Goal: Task Accomplishment & Management: Complete application form

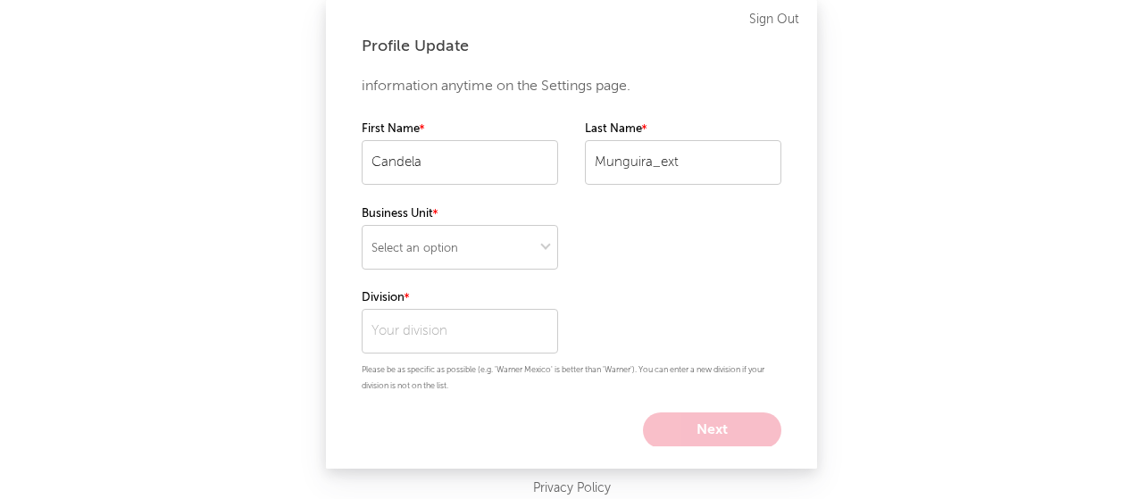
scroll to position [26, 0]
click at [532, 255] on select "Select an option" at bounding box center [460, 248] width 196 height 45
select select "recorded_music"
click at [362, 226] on select "Select an option" at bounding box center [460, 248] width 196 height 45
click at [675, 168] on input "Munguira_ext" at bounding box center [683, 163] width 196 height 45
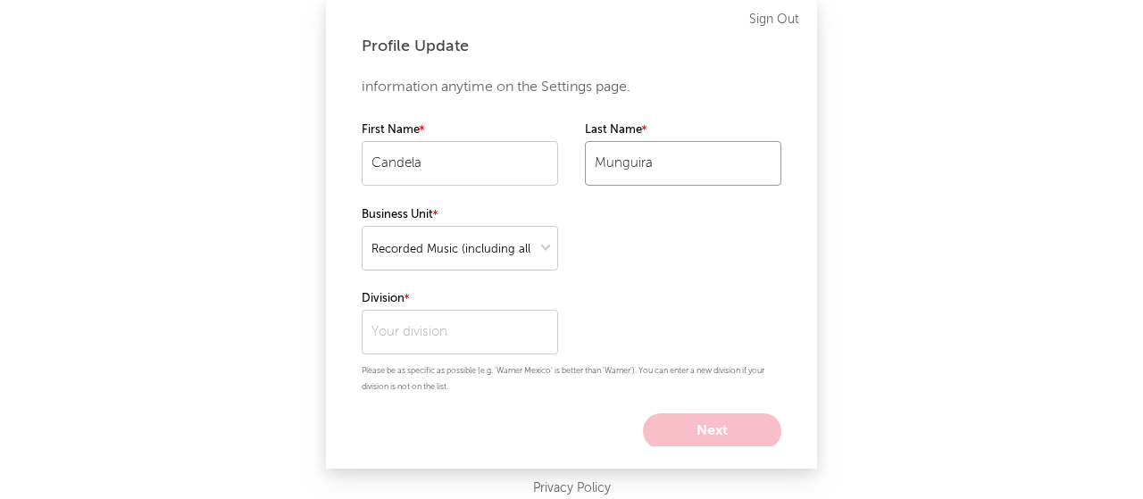
type input "Munguira"
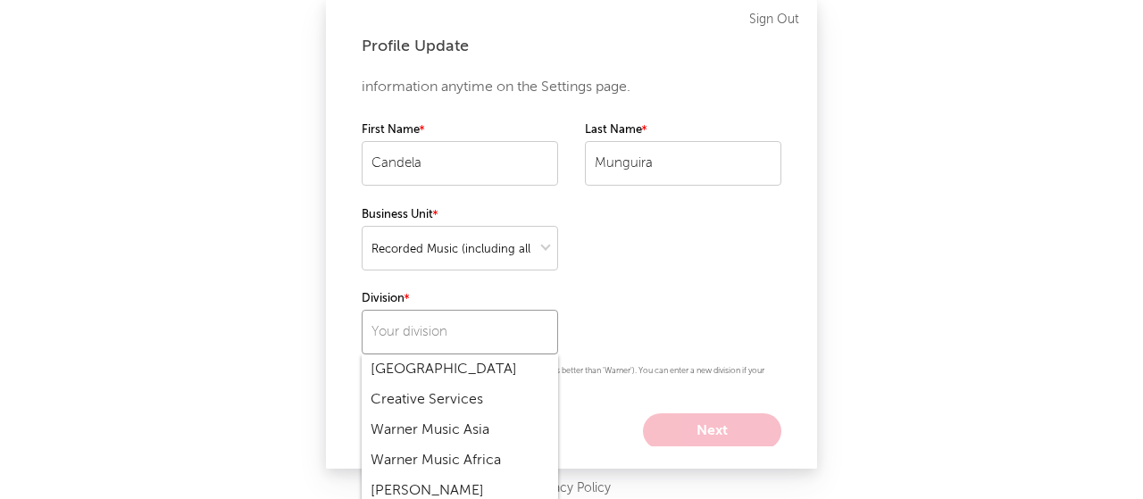
click at [493, 319] on input "text" at bounding box center [460, 332] width 196 height 45
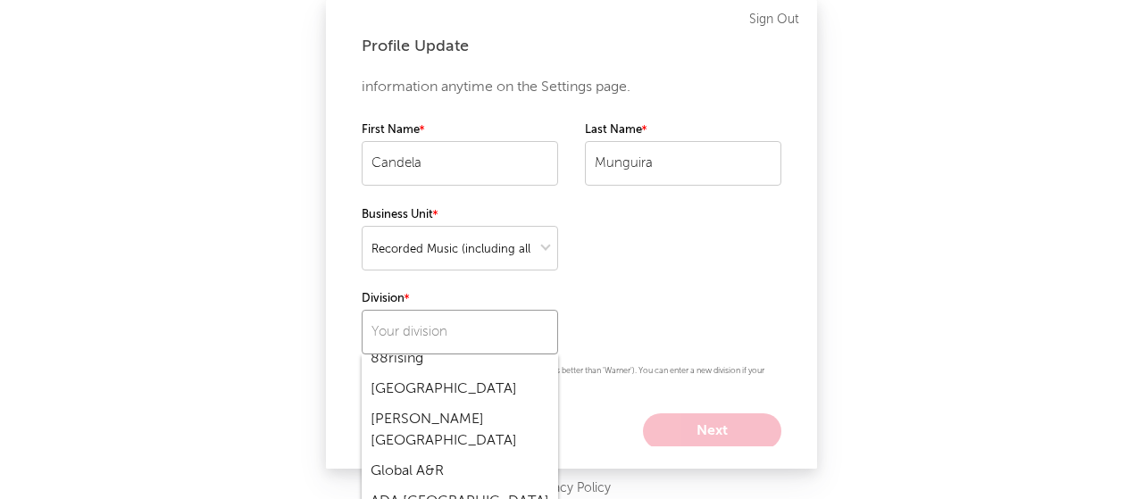
scroll to position [209, 0]
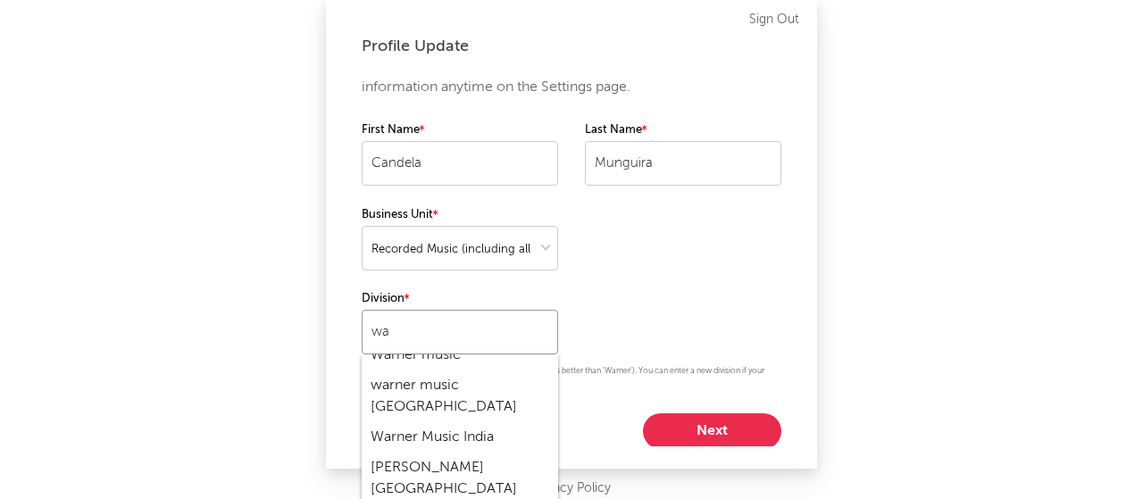
type input "w"
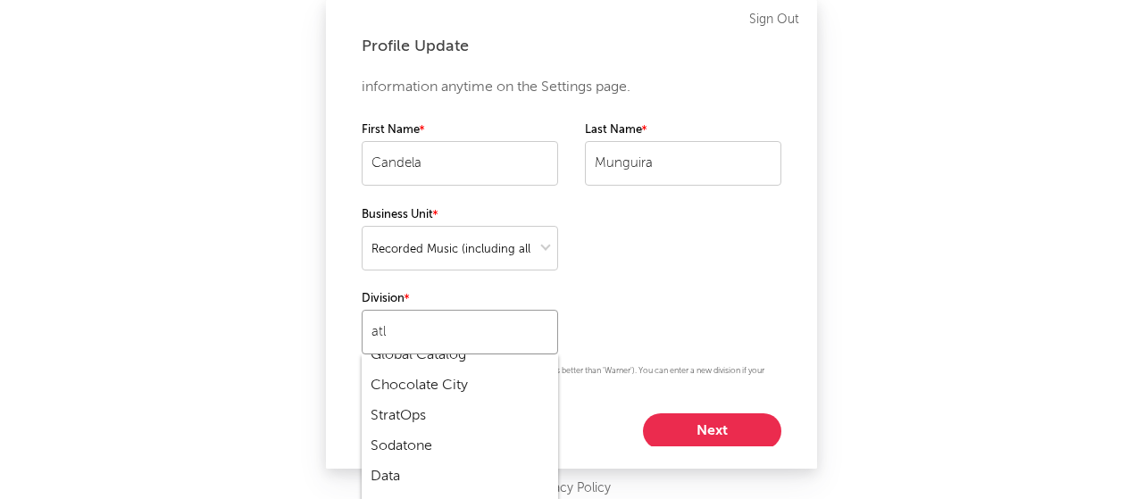
scroll to position [0, 0]
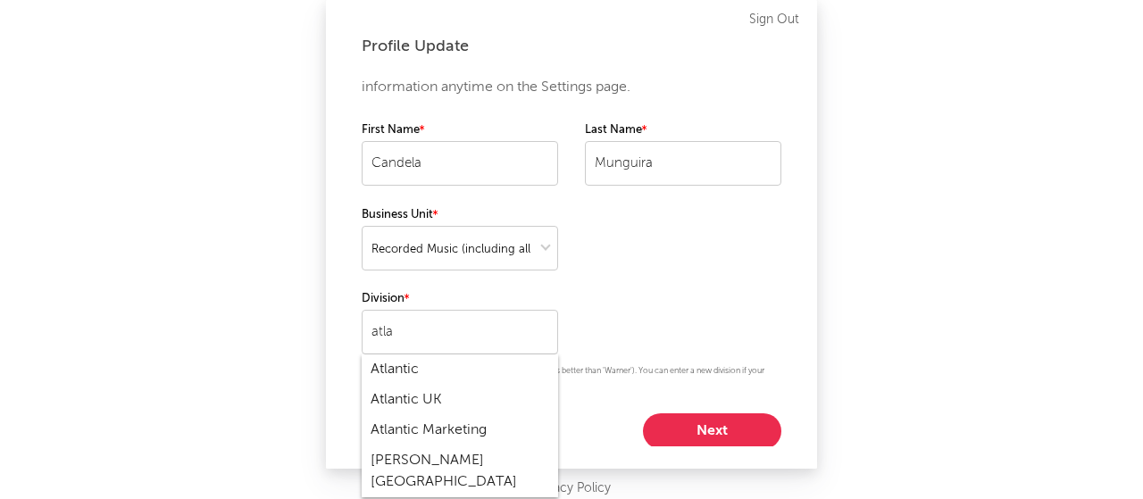
click at [485, 431] on div "Atlantic Marketing" at bounding box center [460, 430] width 196 height 30
type input "Atlantic Marketing"
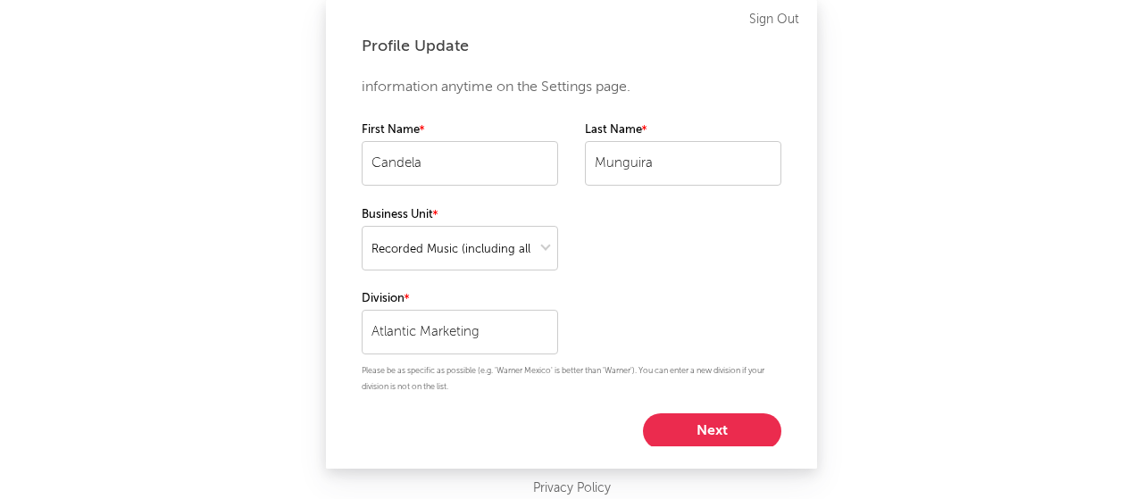
click at [715, 435] on button "Next" at bounding box center [712, 432] width 138 height 36
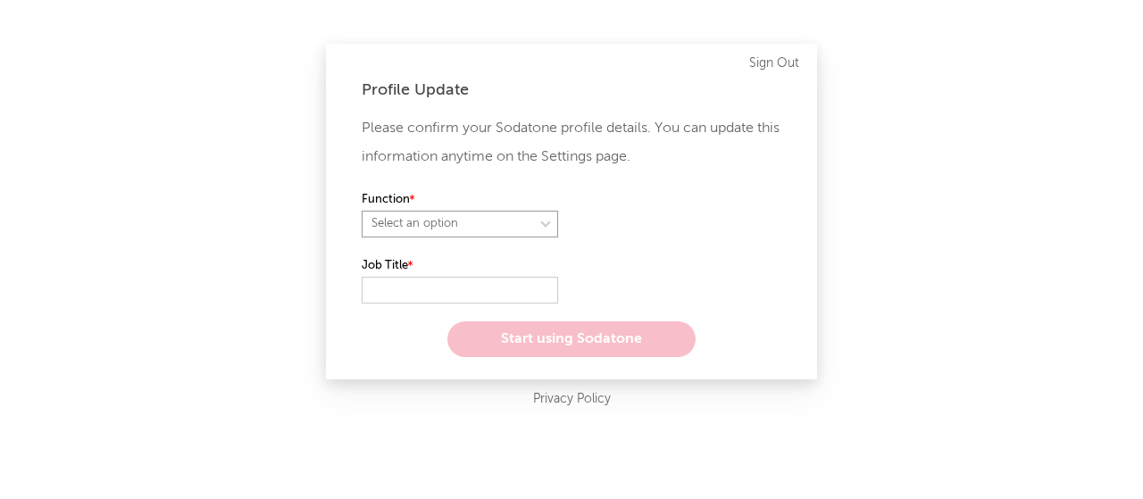
click at [525, 228] on select "Select an option" at bounding box center [460, 224] width 196 height 27
select select "marketing"
click at [362, 211] on select "Select an option" at bounding box center [460, 224] width 196 height 27
click at [450, 280] on input "text" at bounding box center [460, 290] width 196 height 27
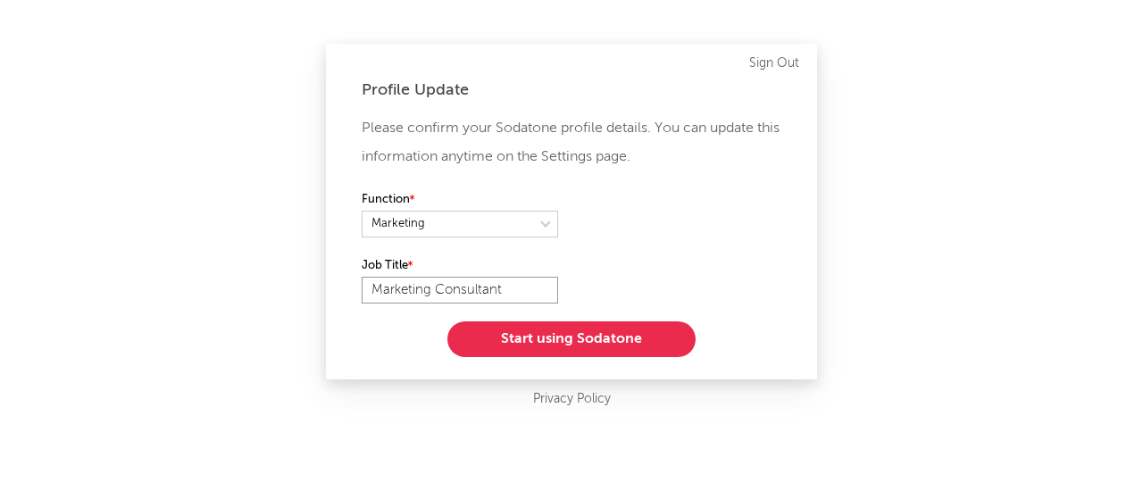
type input "Marketing Consultant"
click at [554, 331] on button "Start using Sodatone" at bounding box center [571, 340] width 248 height 36
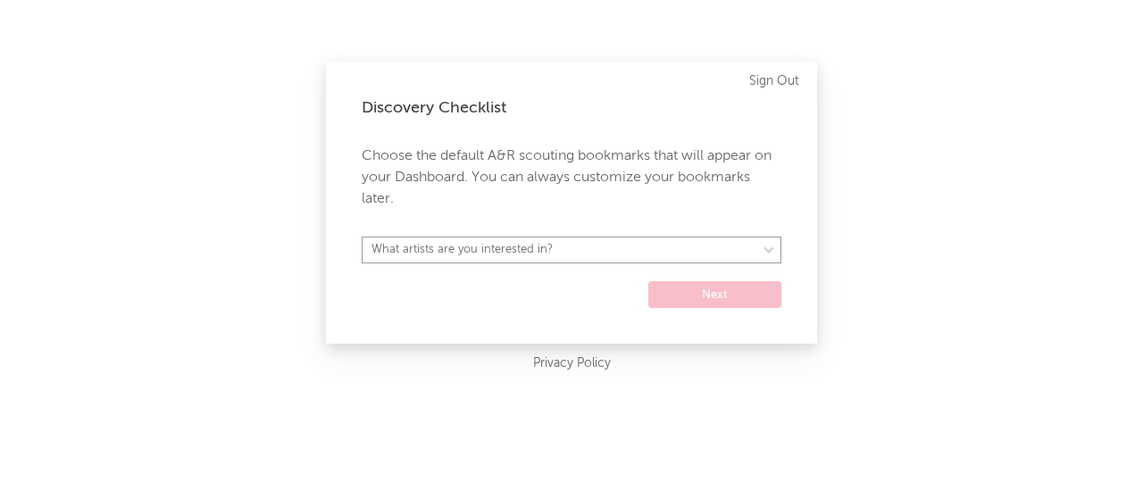
click at [655, 256] on select "What artists are you interested in? [GEOGRAPHIC_DATA] [GEOGRAPHIC_DATA] General…" at bounding box center [572, 250] width 420 height 27
select select "34"
click at [362, 237] on select "What artists are you interested in? [GEOGRAPHIC_DATA] [GEOGRAPHIC_DATA] General…" at bounding box center [572, 250] width 420 height 27
click at [757, 298] on button "Next" at bounding box center [714, 294] width 133 height 27
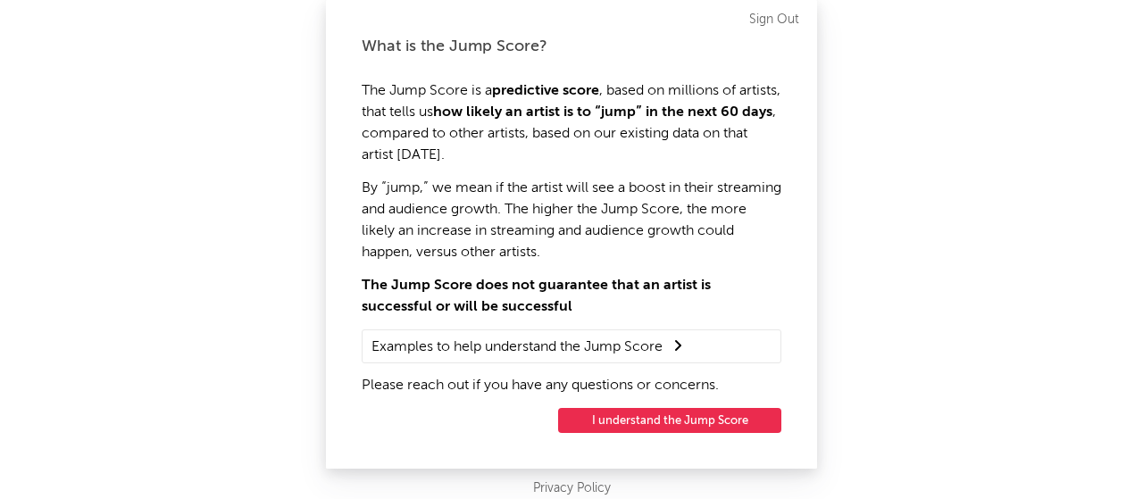
scroll to position [19, 0]
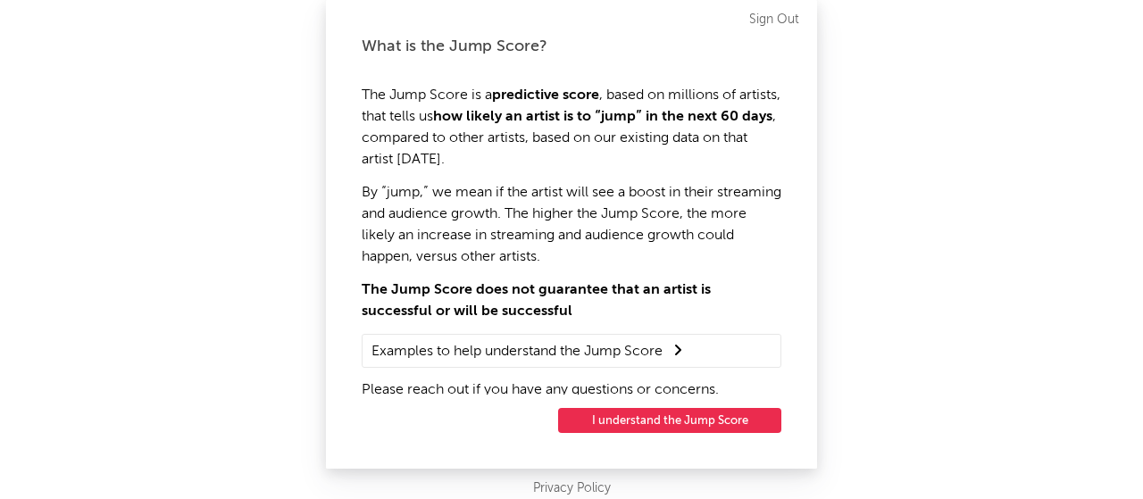
click at [679, 421] on button "I understand the Jump Score" at bounding box center [669, 420] width 223 height 25
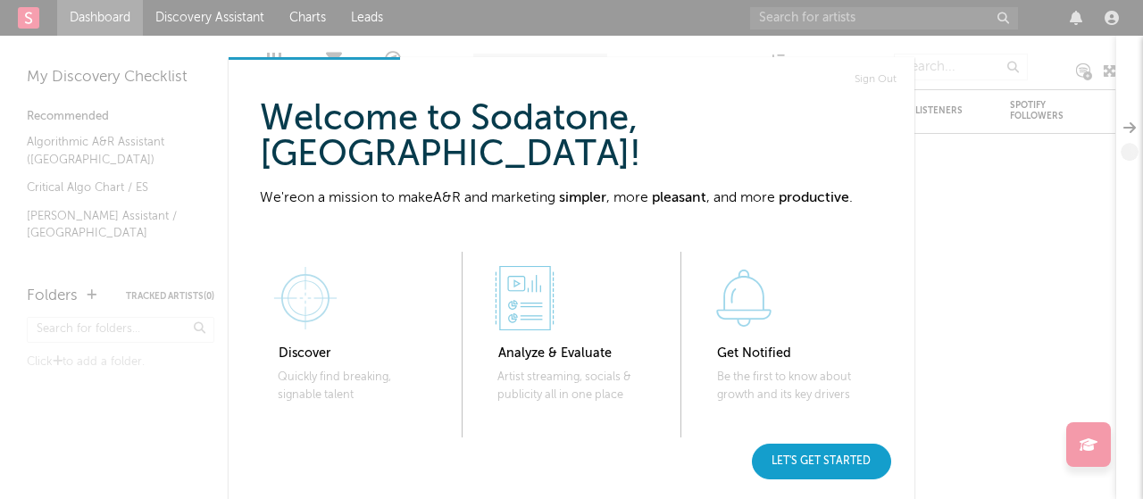
click at [832, 463] on div "Let's get started" at bounding box center [821, 462] width 139 height 36
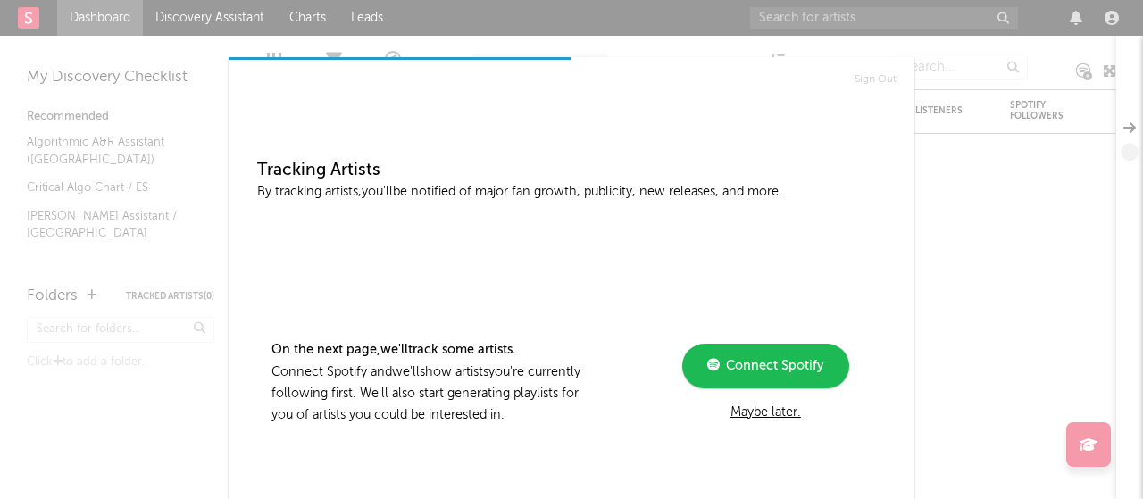
click at [786, 415] on div "Maybe later." at bounding box center [766, 412] width 240 height 21
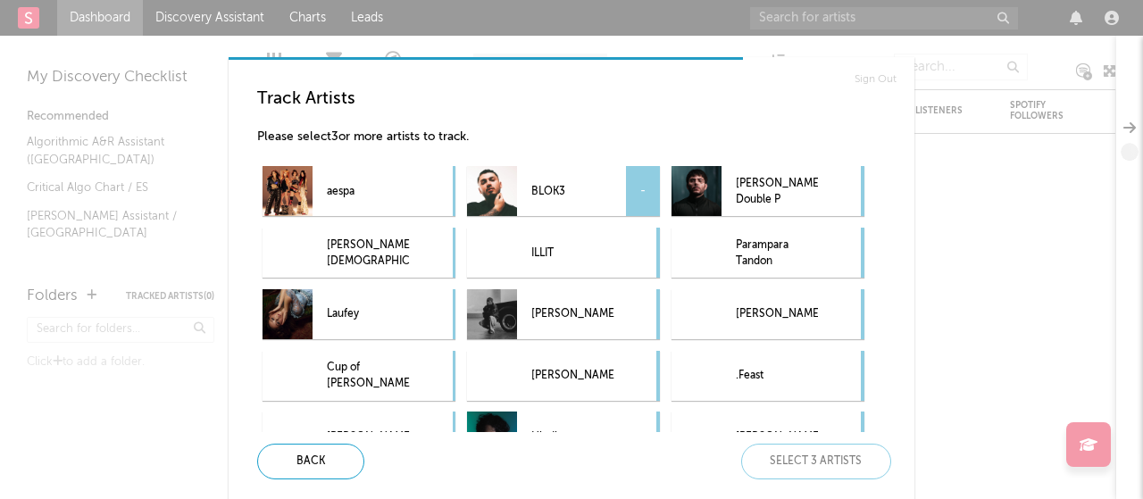
scroll to position [27, 0]
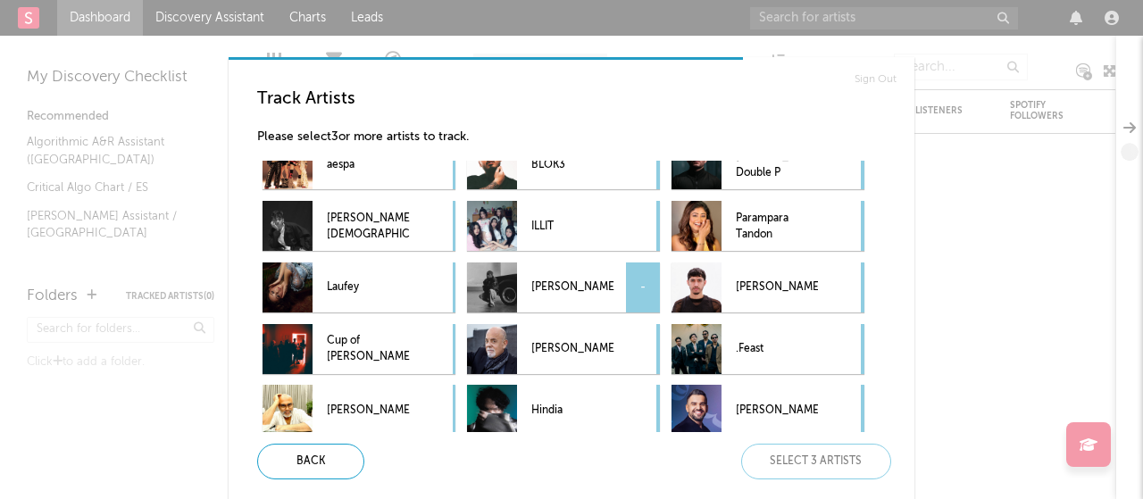
click at [614, 276] on p "[PERSON_NAME]" at bounding box center [572, 288] width 82 height 40
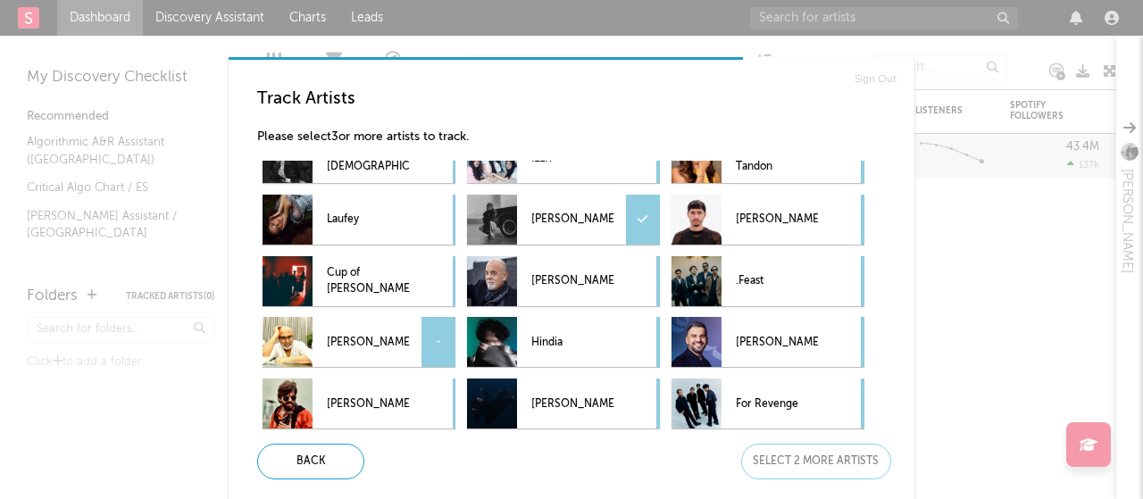
scroll to position [0, 0]
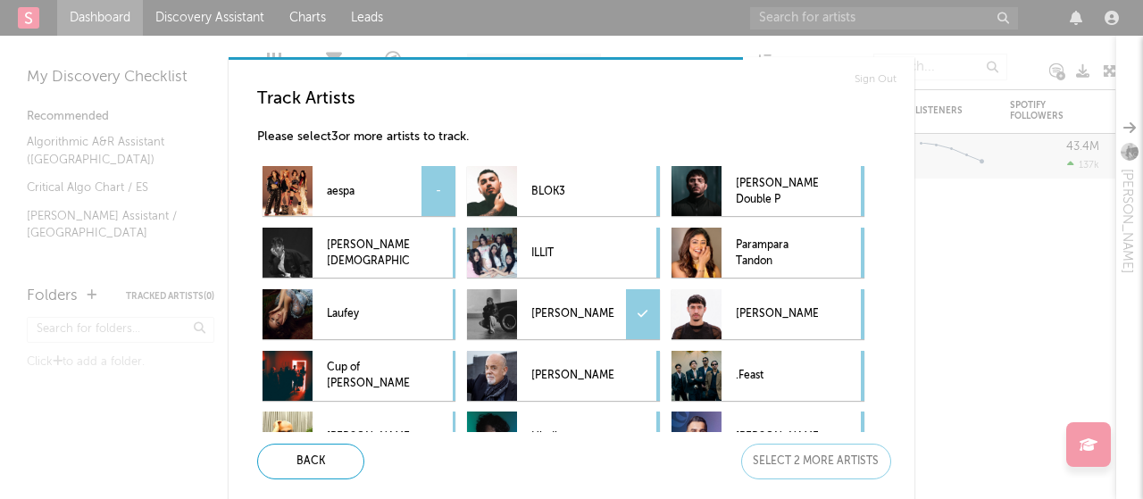
click at [423, 180] on div "-" at bounding box center [439, 191] width 34 height 50
click at [557, 168] on div "BLOK3" at bounding box center [572, 191] width 82 height 50
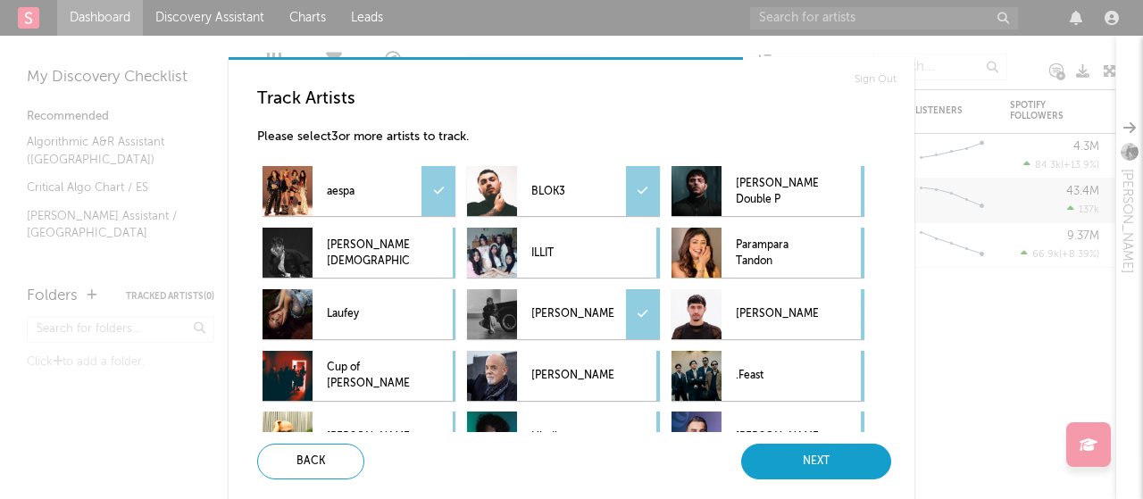
click at [790, 455] on div "Next" at bounding box center [816, 462] width 150 height 36
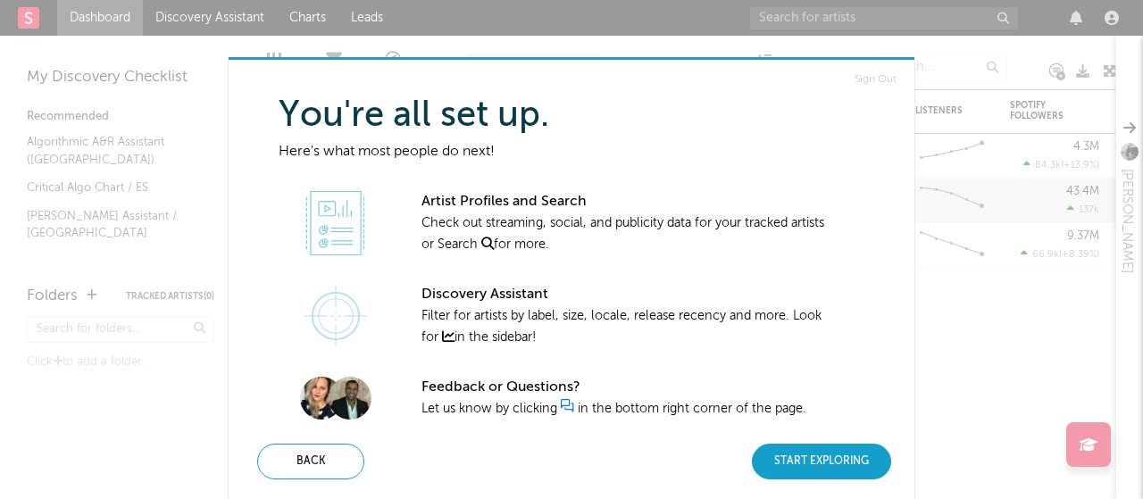
click at [784, 464] on div "Start Exploring" at bounding box center [821, 462] width 139 height 36
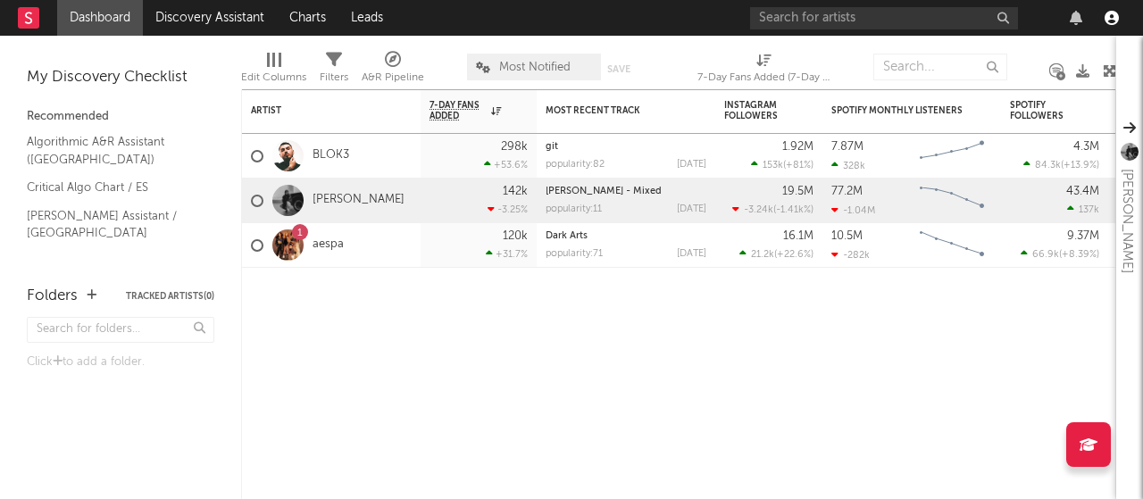
click at [1108, 18] on icon "button" at bounding box center [1112, 18] width 14 height 14
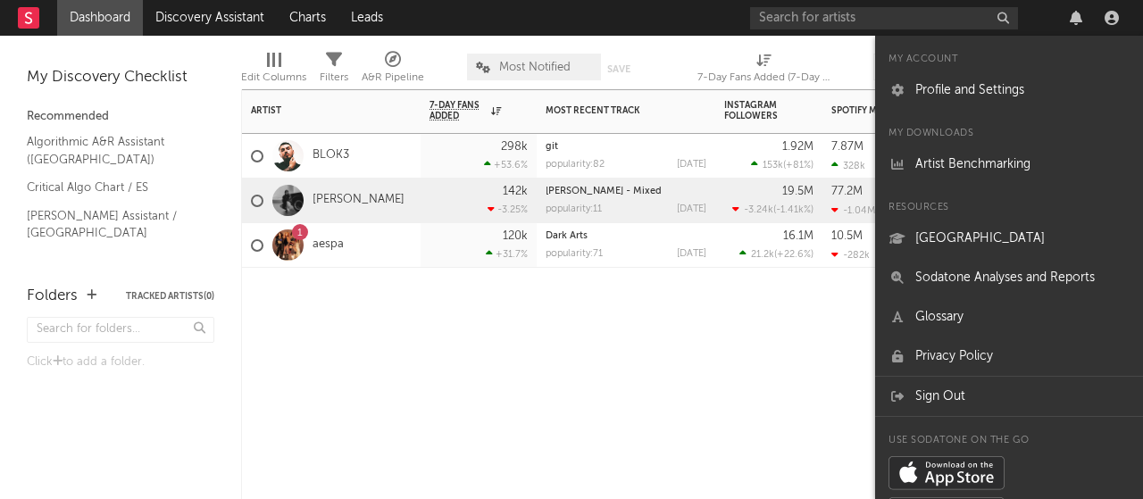
click at [852, 347] on div "Artist Notifications 7-Day Fans Added WoW % Change Most Recent Track Popularity…" at bounding box center [678, 294] width 875 height 410
